Goal: Find specific page/section: Find specific page/section

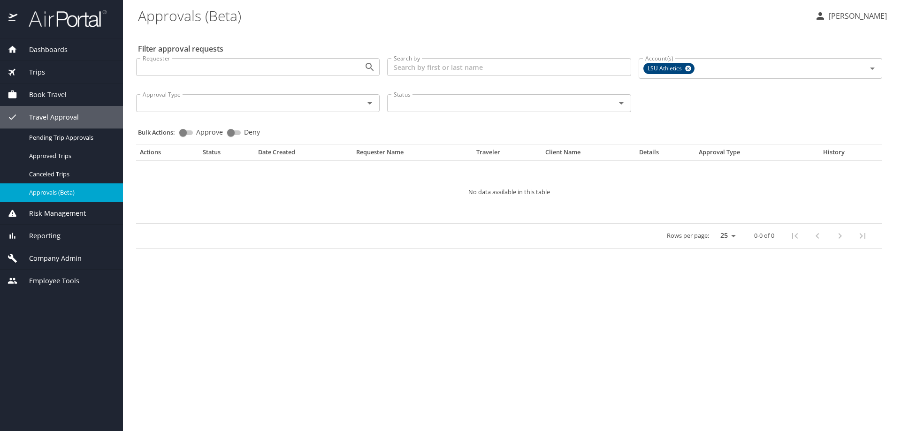
click at [61, 258] on span "Company Admin" at bounding box center [49, 258] width 64 height 10
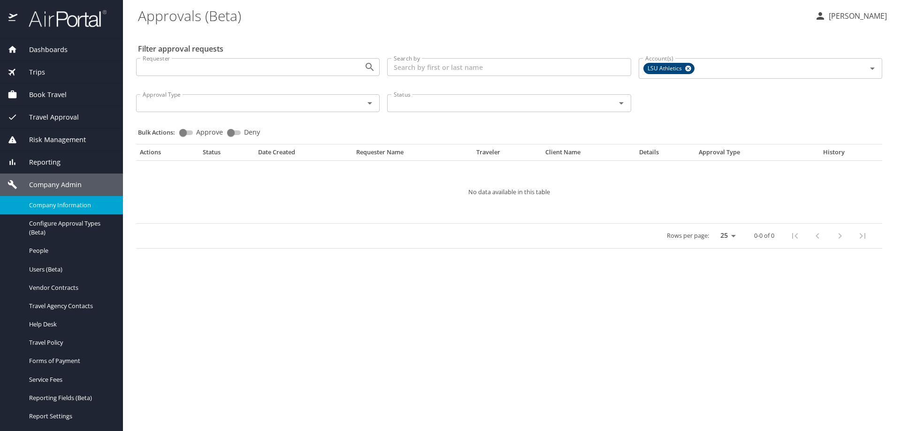
click at [62, 205] on span "Company Information" at bounding box center [70, 205] width 83 height 9
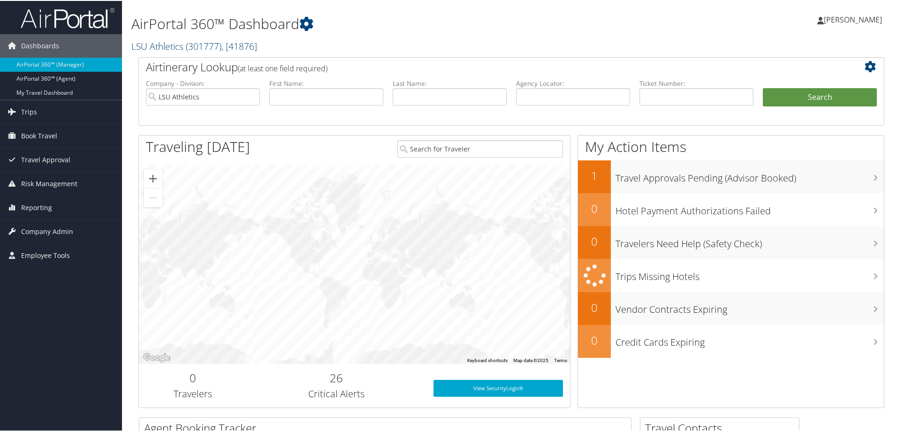
click at [179, 45] on link "LSU Athletics ( 301777 ) , [ 41876 ]" at bounding box center [194, 45] width 126 height 13
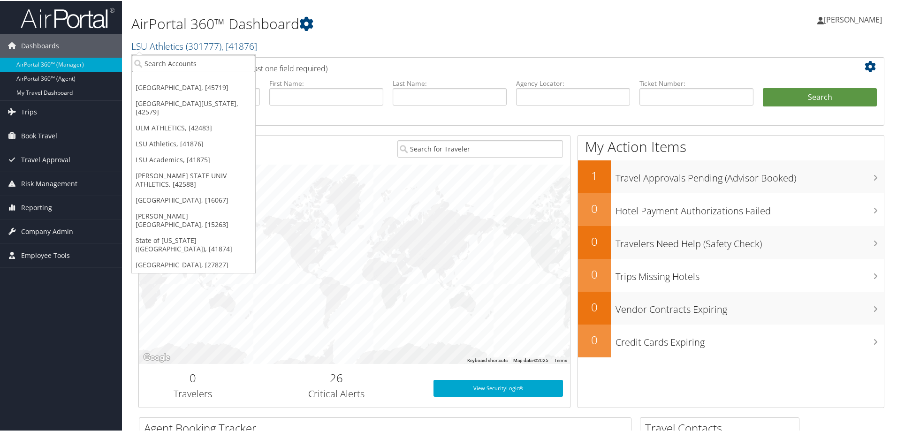
paste input "41874"
type input "41874"
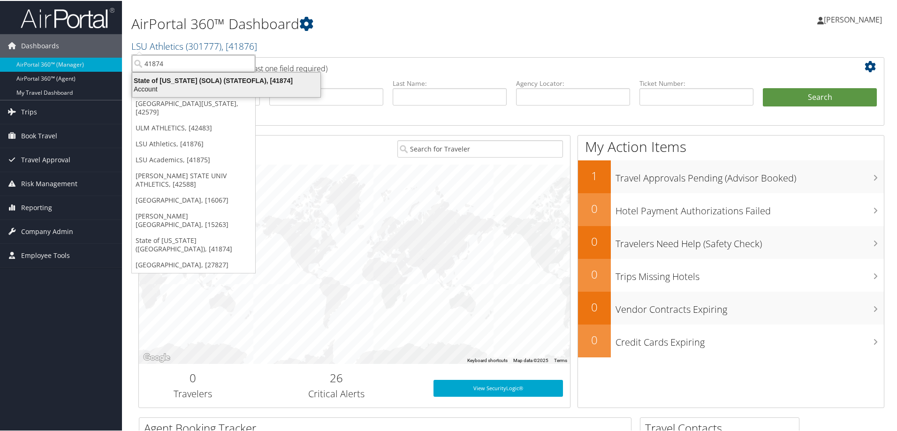
click at [182, 88] on div "Account" at bounding box center [226, 88] width 199 height 8
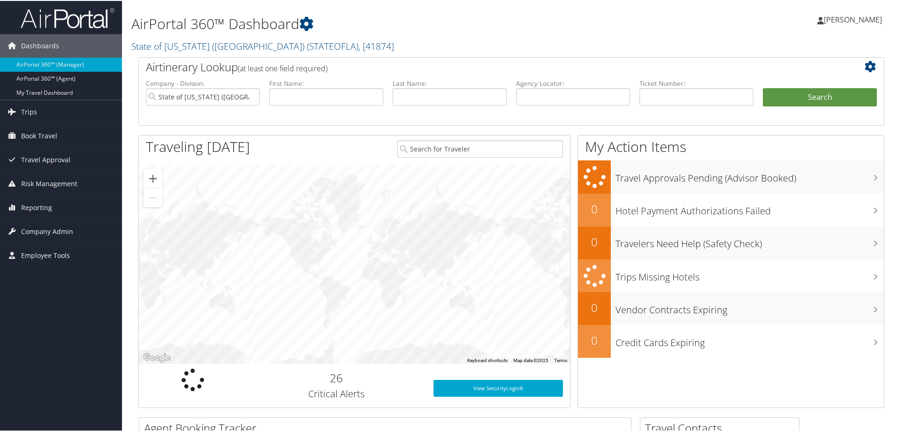
click at [56, 230] on span "Company Admin" at bounding box center [47, 230] width 52 height 23
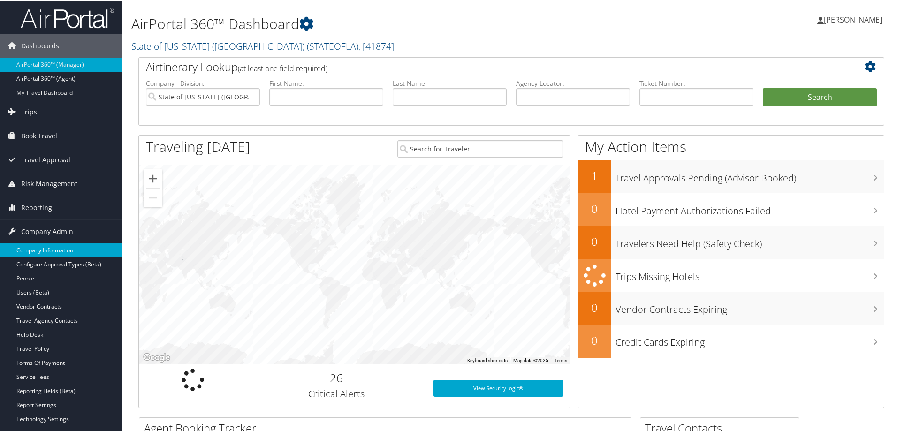
click at [55, 250] on link "Company Information" at bounding box center [61, 250] width 122 height 14
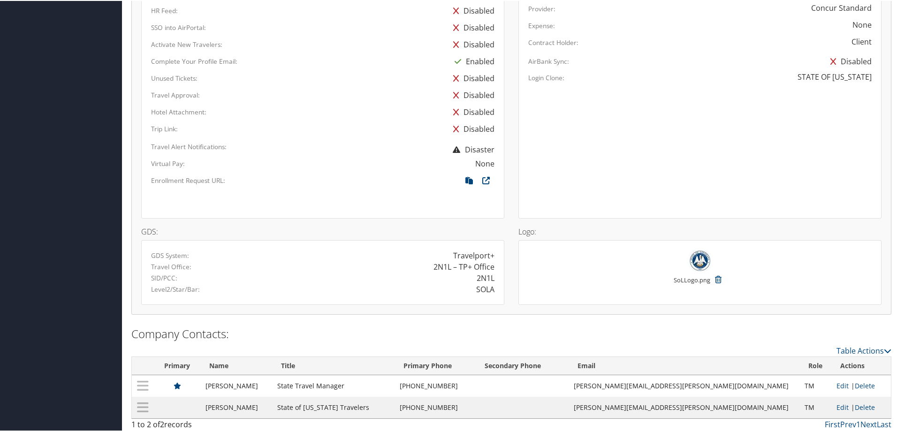
scroll to position [584, 0]
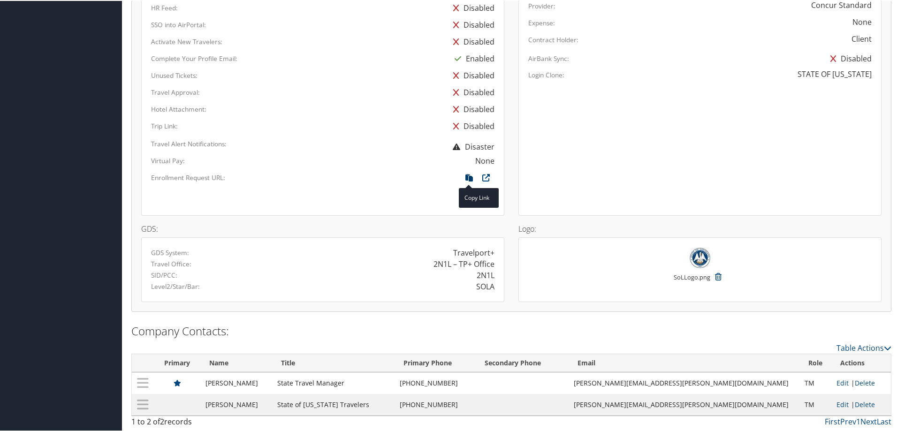
click at [466, 177] on icon at bounding box center [469, 179] width 17 height 12
